Goal: Transaction & Acquisition: Purchase product/service

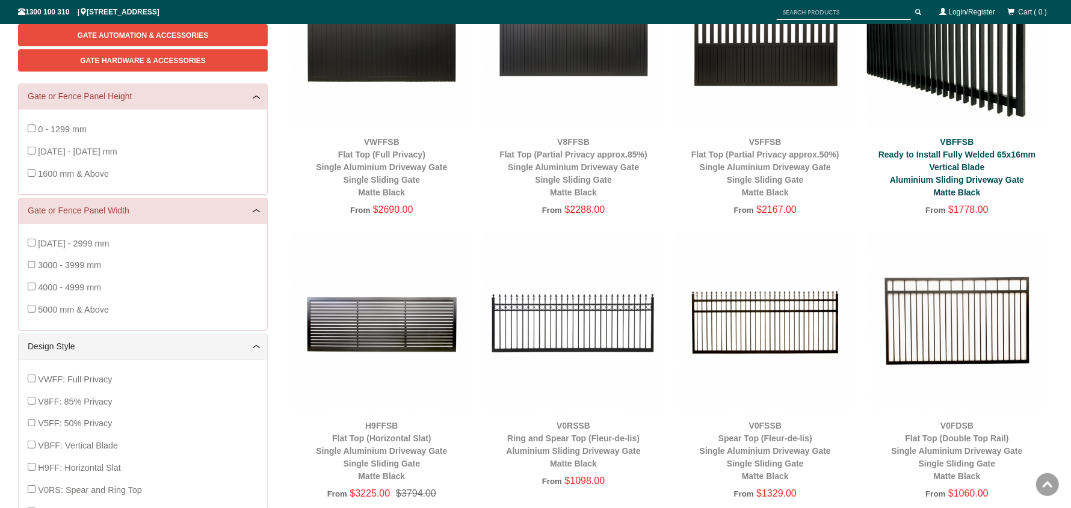
scroll to position [271, 0]
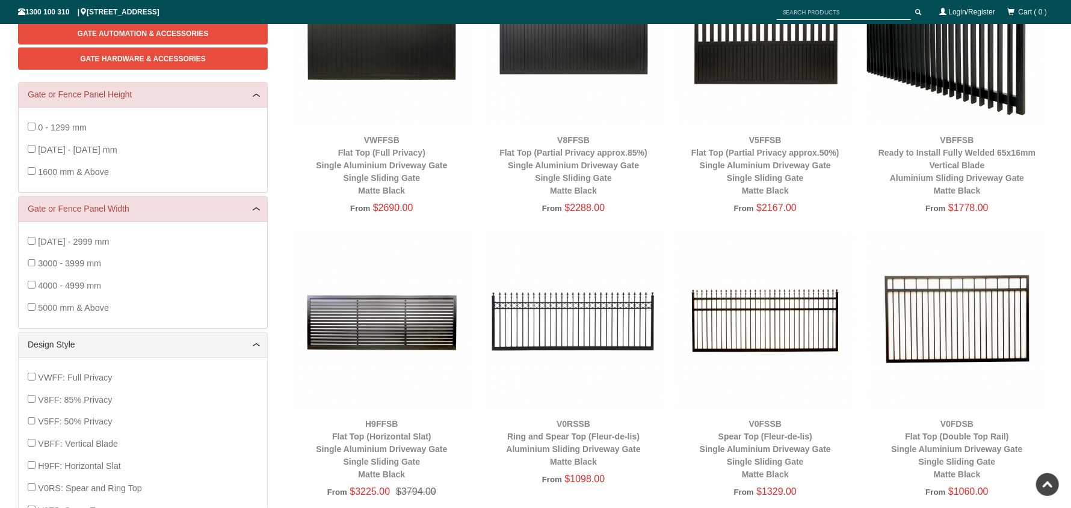
click at [396, 334] on img at bounding box center [382, 321] width 180 height 180
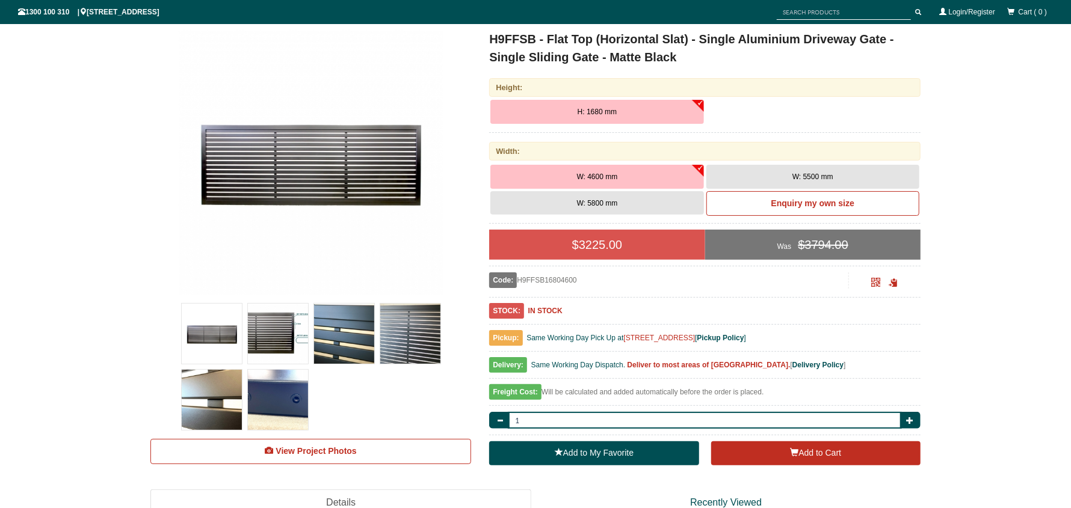
click at [342, 175] on img at bounding box center [311, 162] width 265 height 265
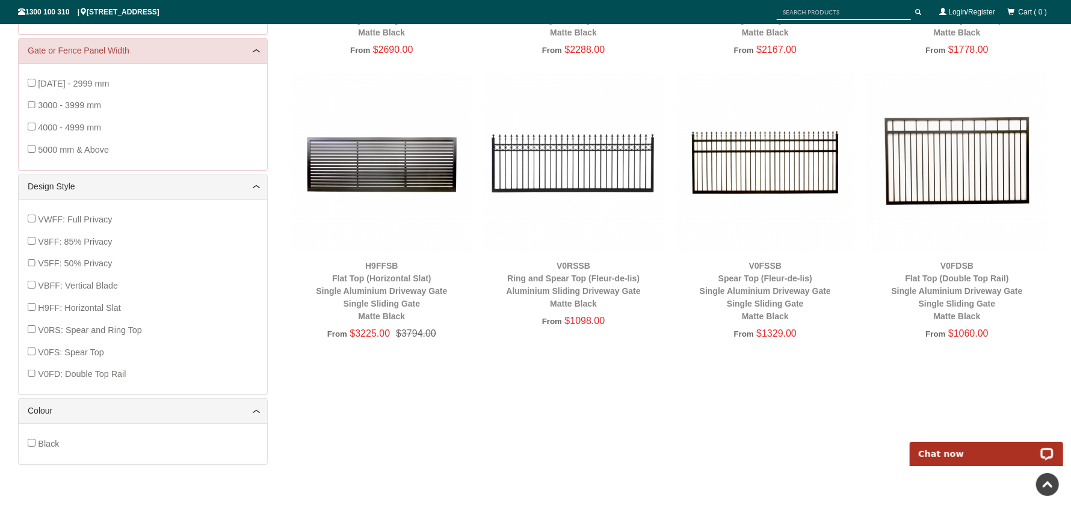
scroll to position [398, 0]
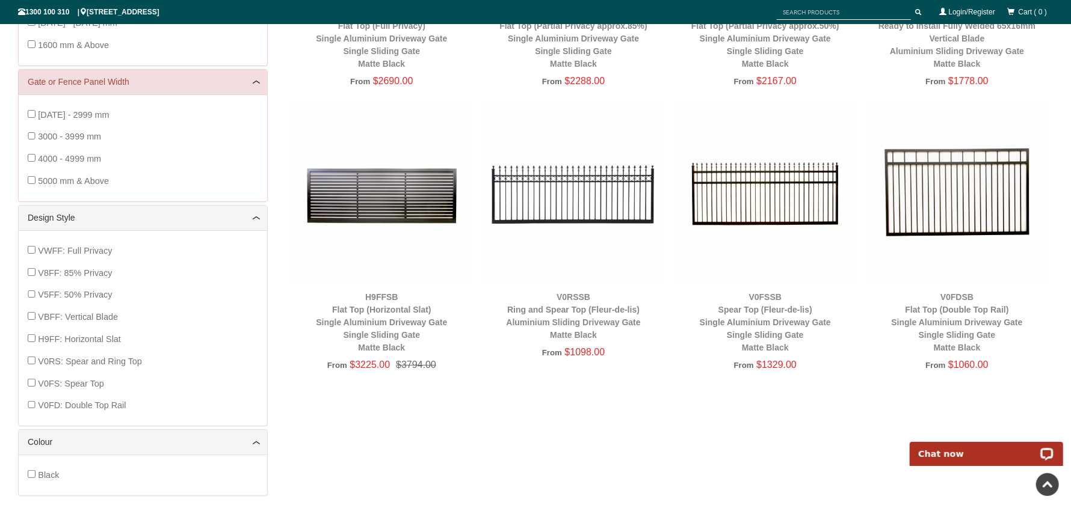
click at [75, 247] on span "VWFF: Full Privacy" at bounding box center [75, 251] width 74 height 10
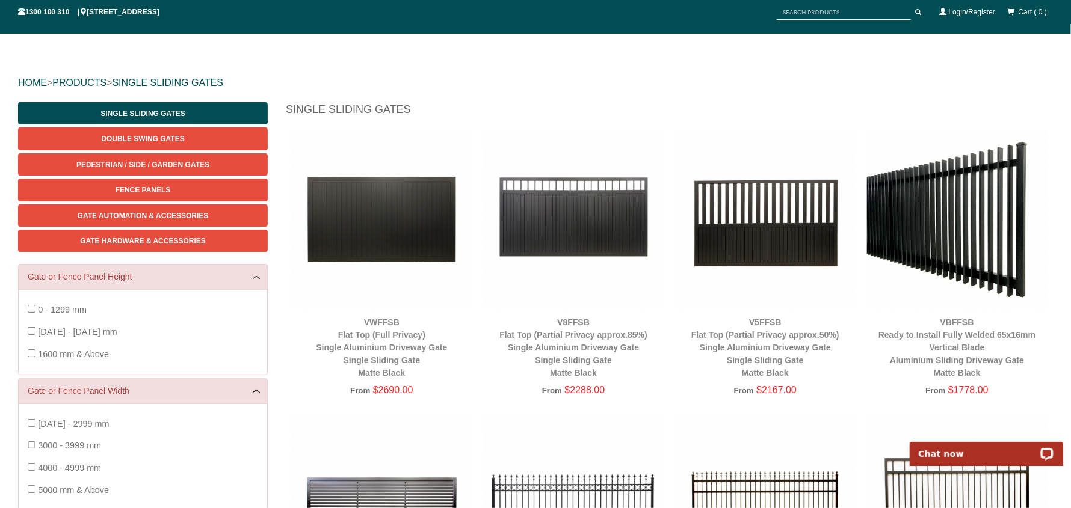
scroll to position [449, 0]
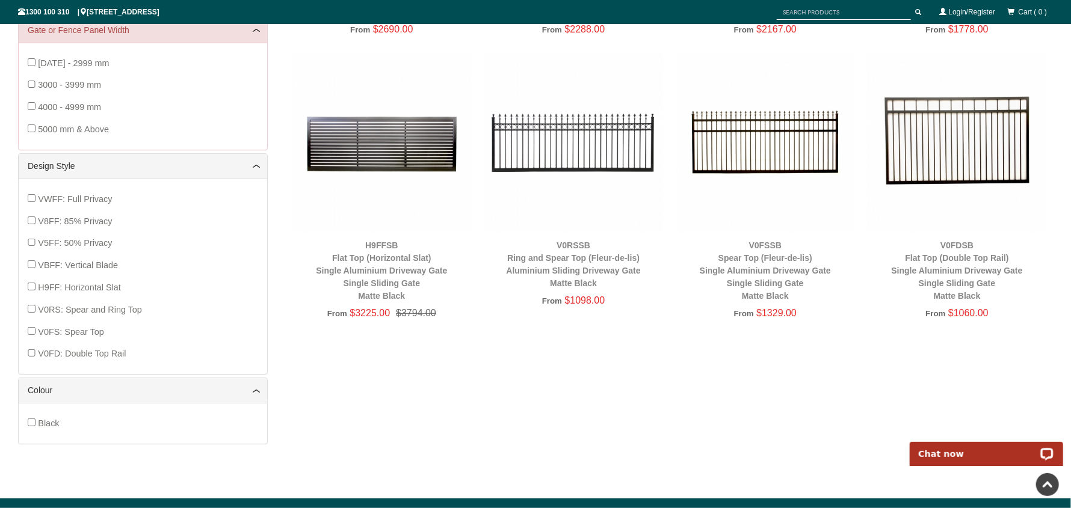
click at [388, 146] on img at bounding box center [382, 142] width 180 height 180
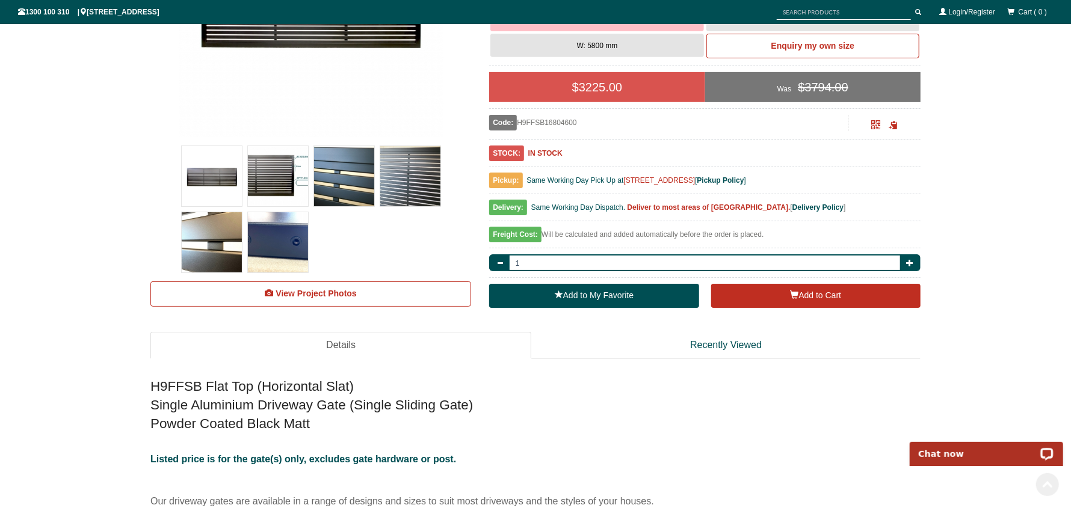
scroll to position [391, 0]
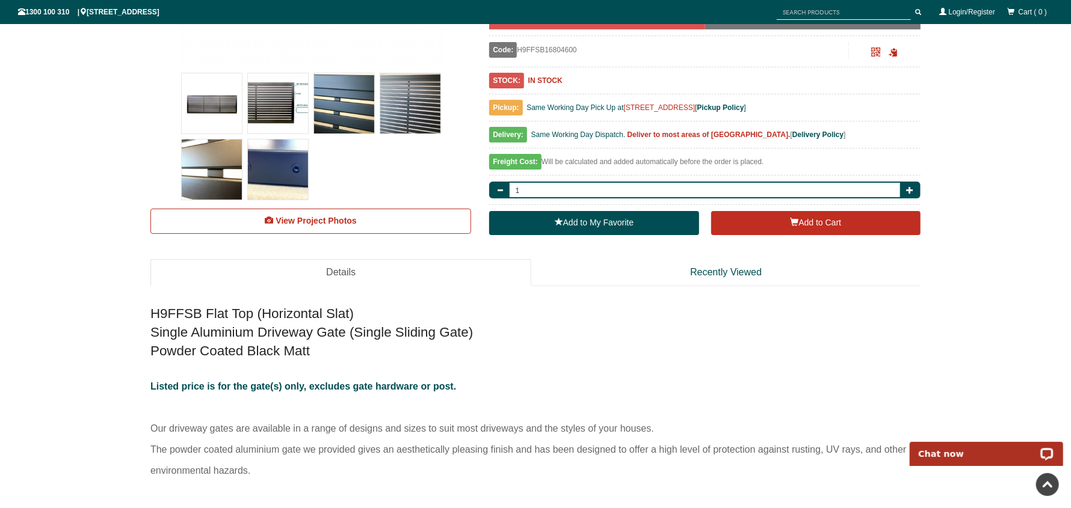
click at [220, 111] on img at bounding box center [212, 103] width 60 height 60
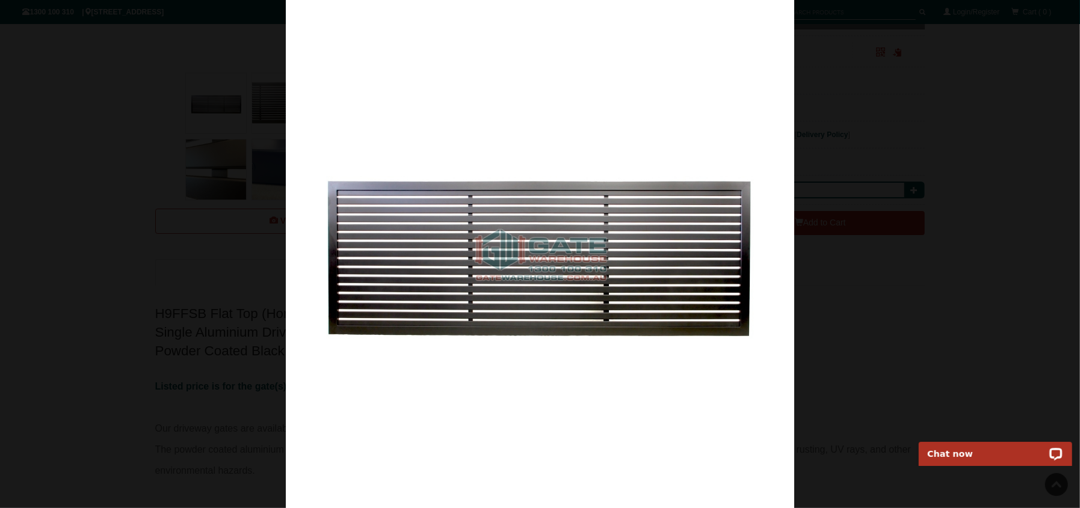
click at [505, 132] on img at bounding box center [540, 254] width 508 height 508
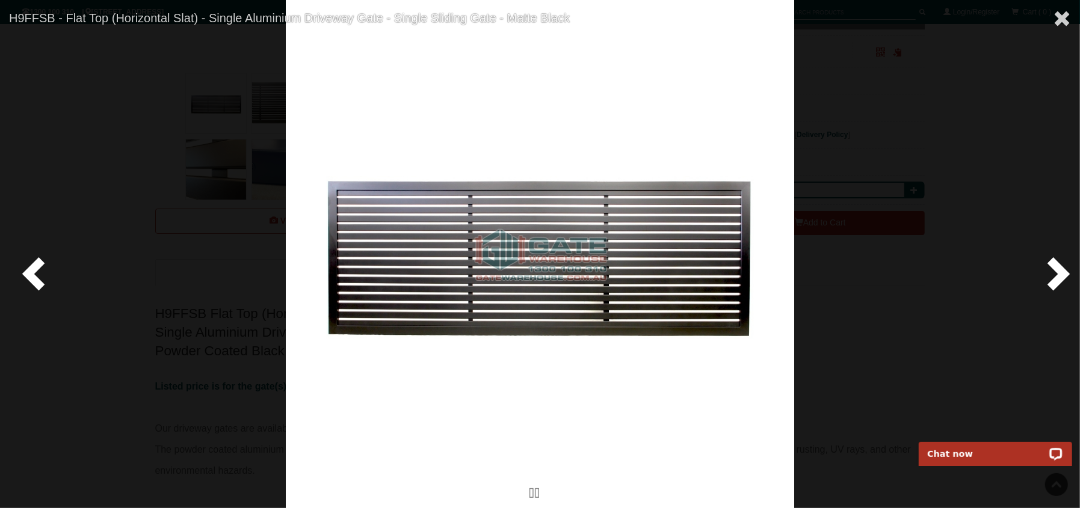
click at [1056, 272] on span at bounding box center [1055, 273] width 36 height 36
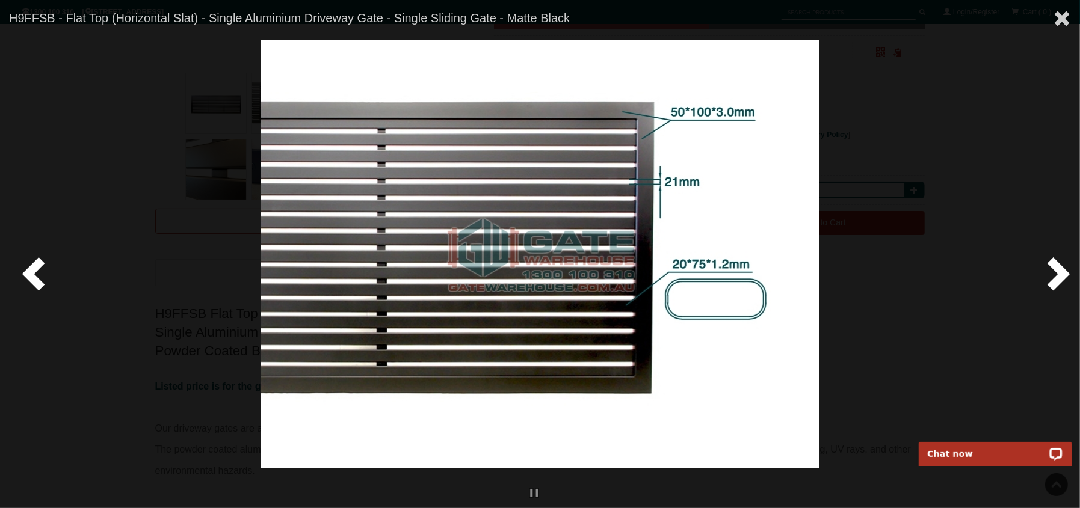
click at [1056, 271] on span at bounding box center [1055, 273] width 36 height 36
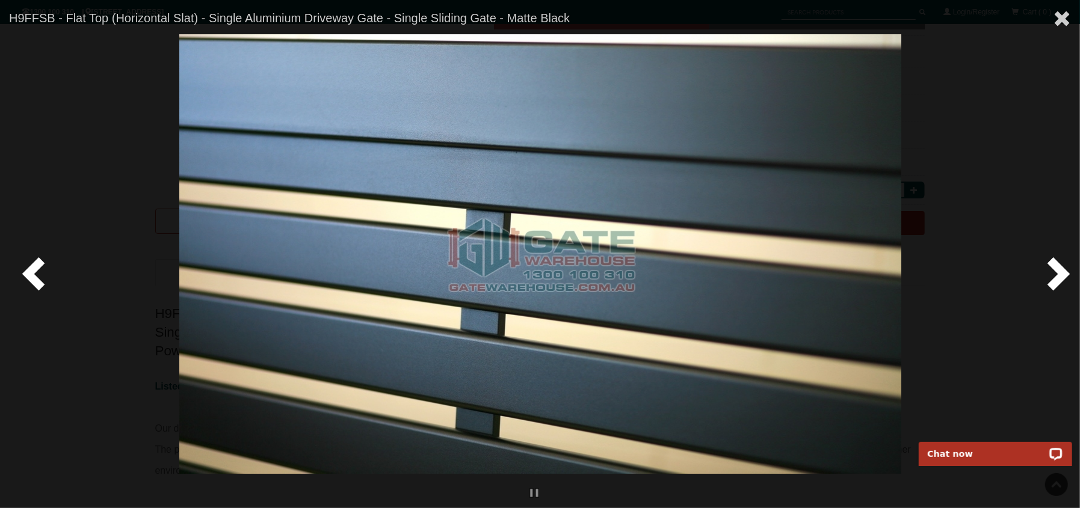
click at [1056, 271] on span at bounding box center [1055, 273] width 36 height 36
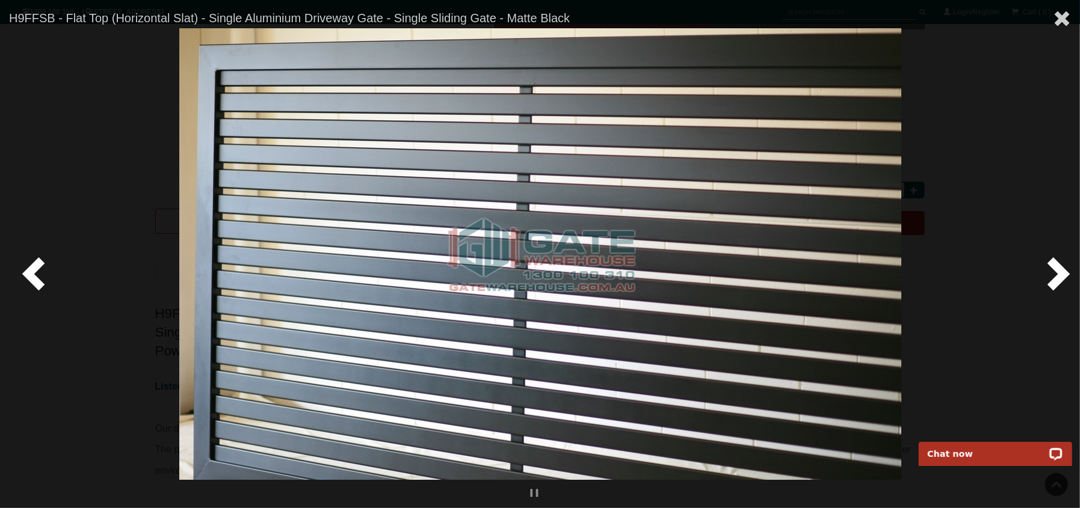
click at [1056, 271] on span at bounding box center [1055, 273] width 36 height 36
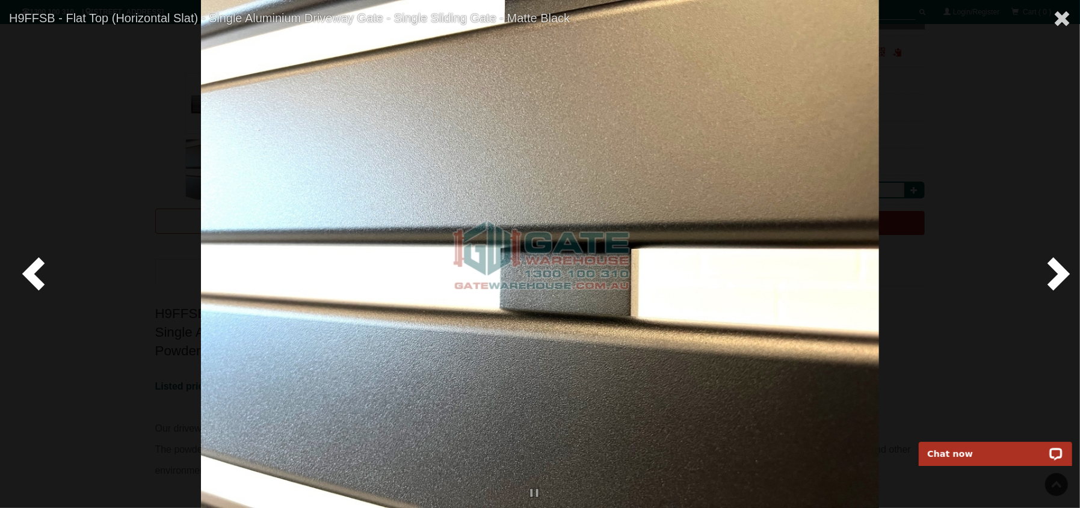
click at [1056, 271] on span at bounding box center [1055, 273] width 36 height 36
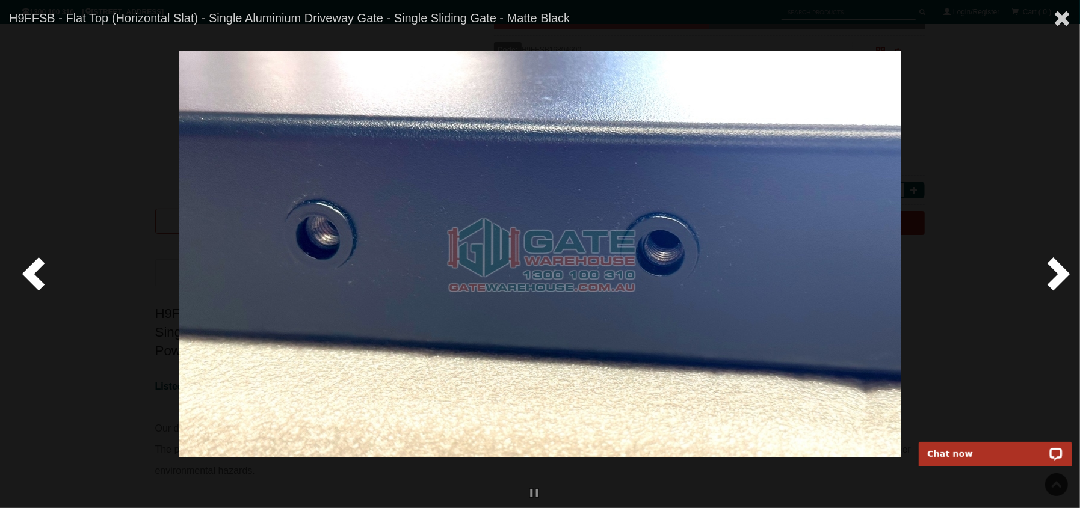
click at [1056, 271] on span at bounding box center [1055, 273] width 36 height 36
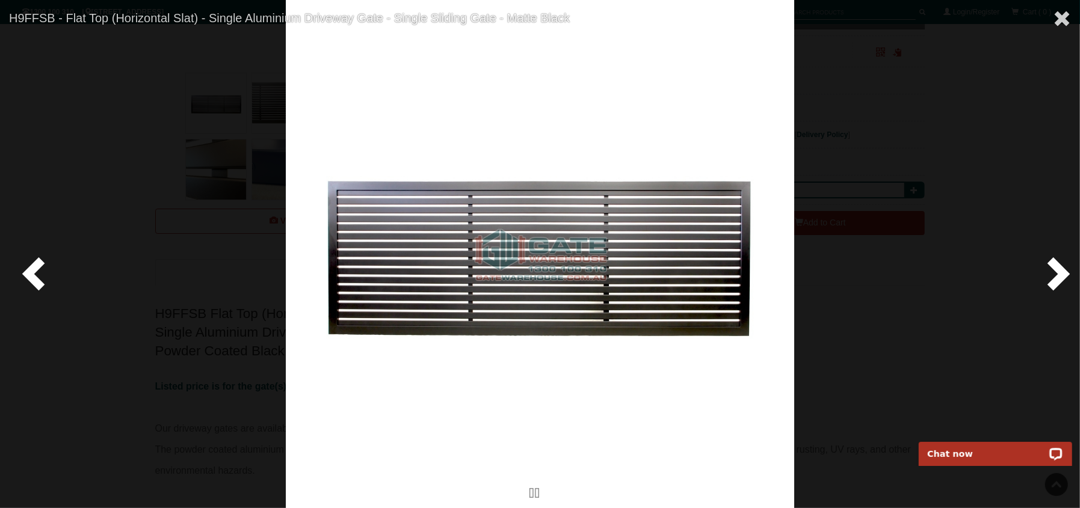
click at [1056, 271] on span at bounding box center [1055, 273] width 36 height 36
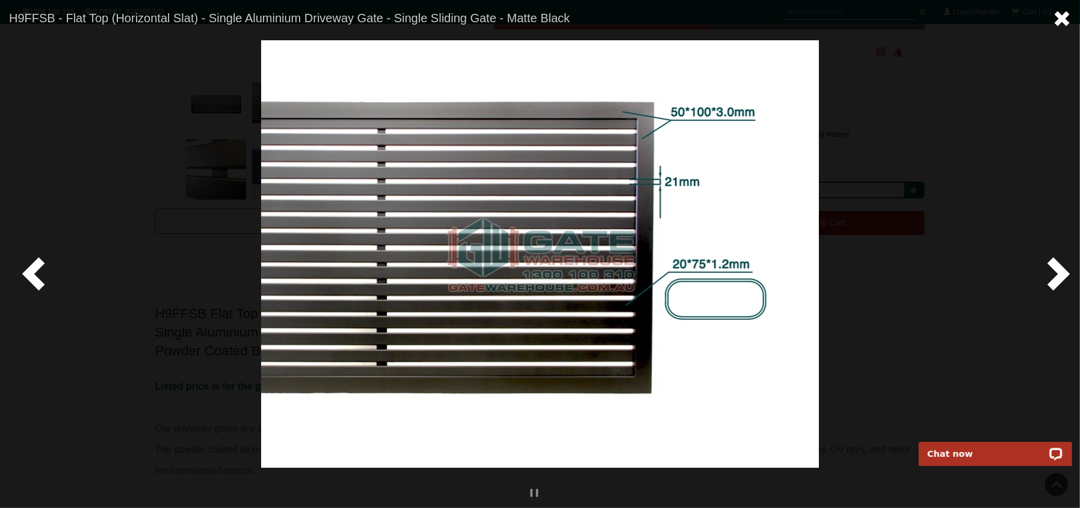
click at [1070, 25] on link at bounding box center [1061, 19] width 36 height 39
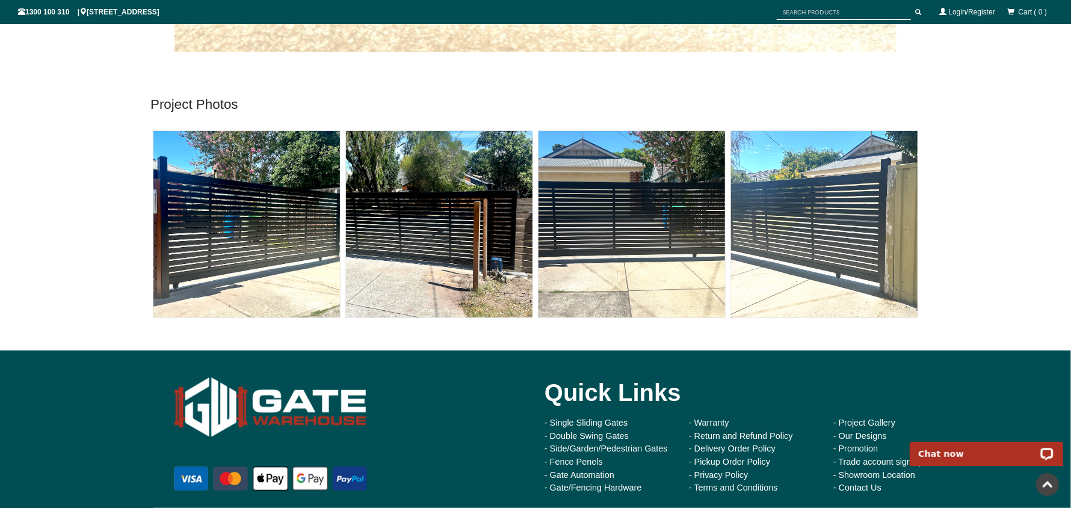
scroll to position [3517, 0]
